Goal: Check status: Check status

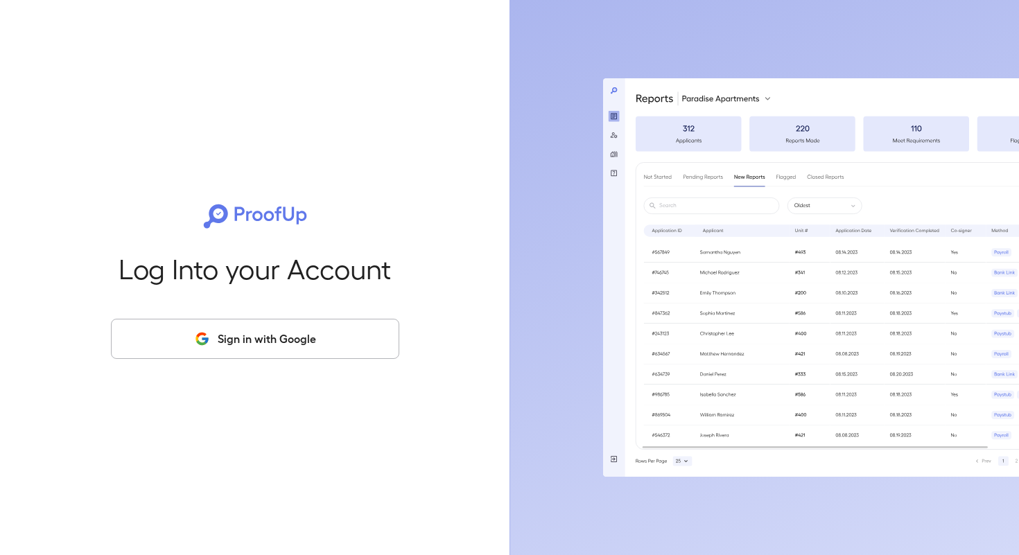
click at [203, 349] on button "Sign in with Google" at bounding box center [255, 339] width 288 height 40
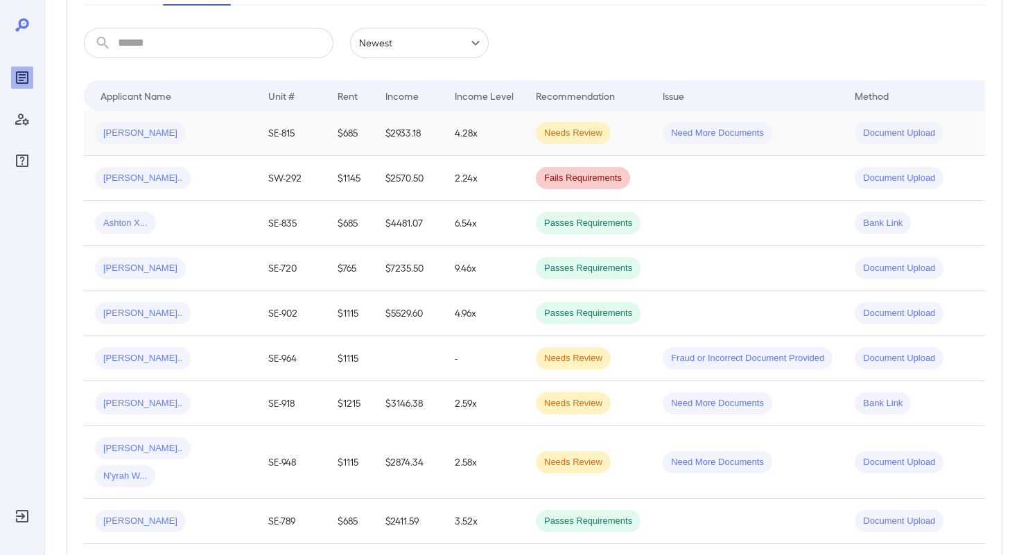
scroll to position [0, 7]
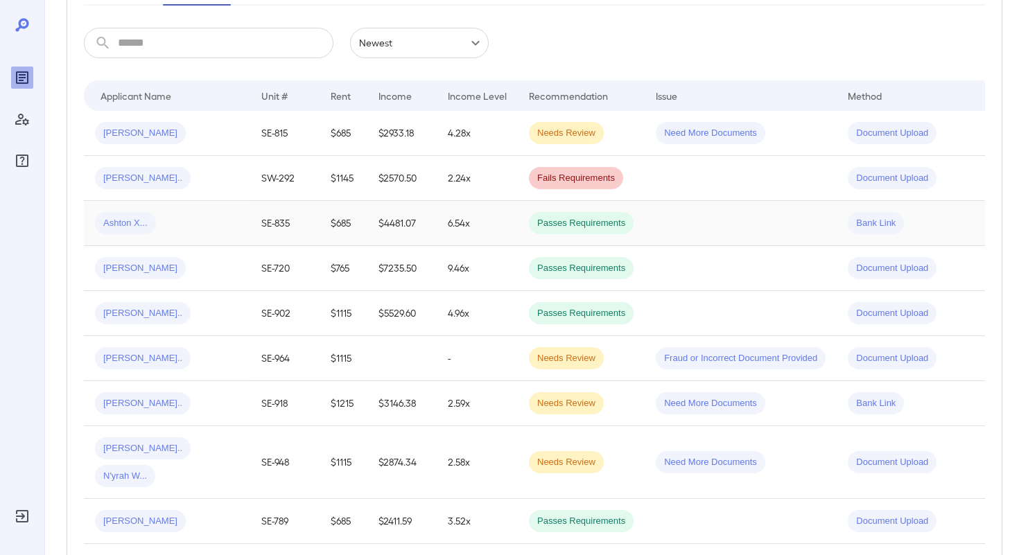
click at [681, 227] on td at bounding box center [741, 223] width 192 height 45
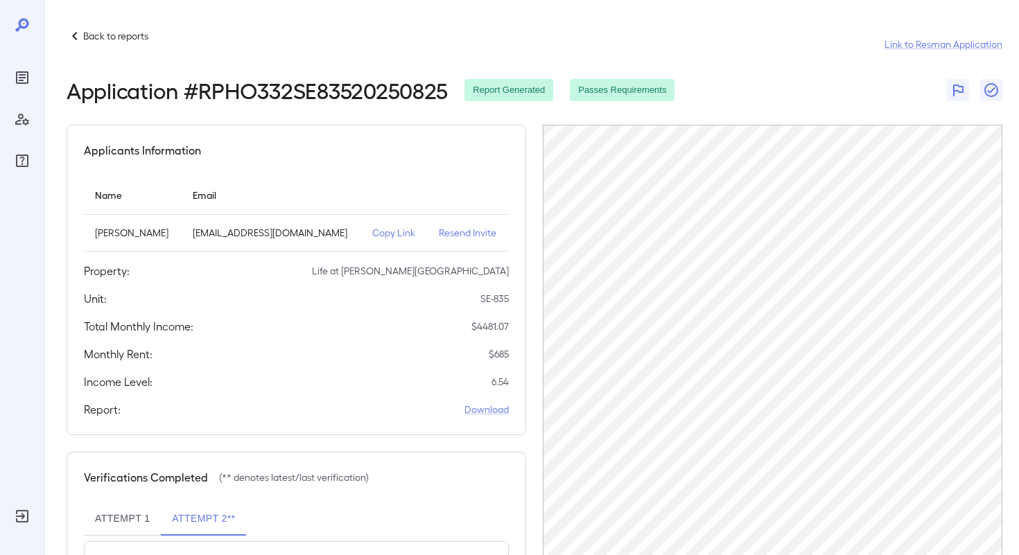
scroll to position [107, 0]
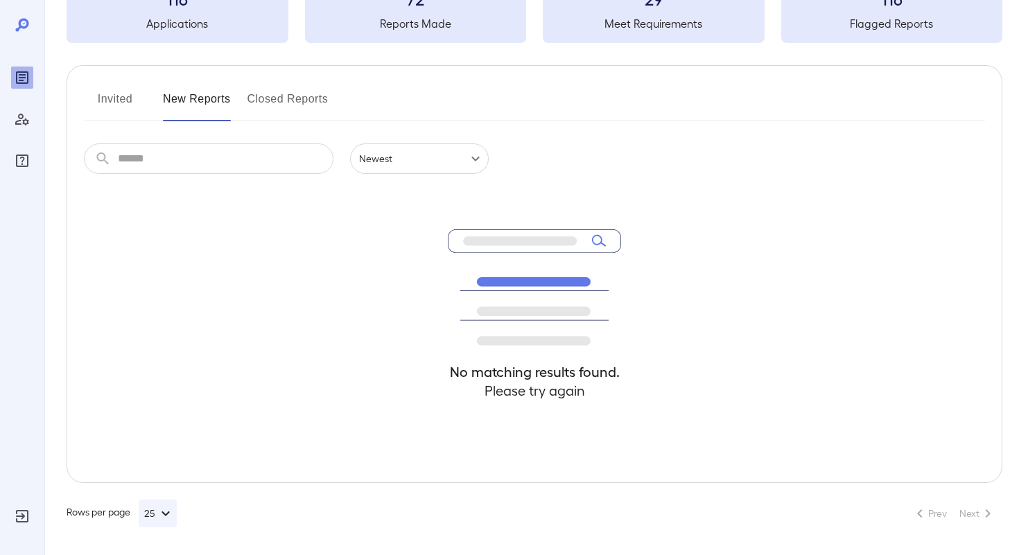
click at [184, 103] on button "New Reports" at bounding box center [197, 104] width 68 height 33
